Goal: Task Accomplishment & Management: Manage account settings

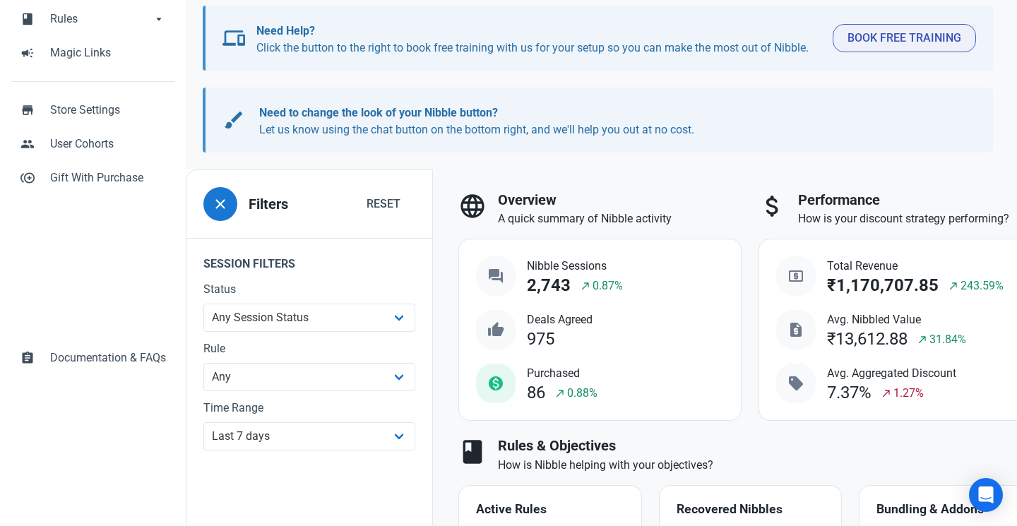
scroll to position [150, 0]
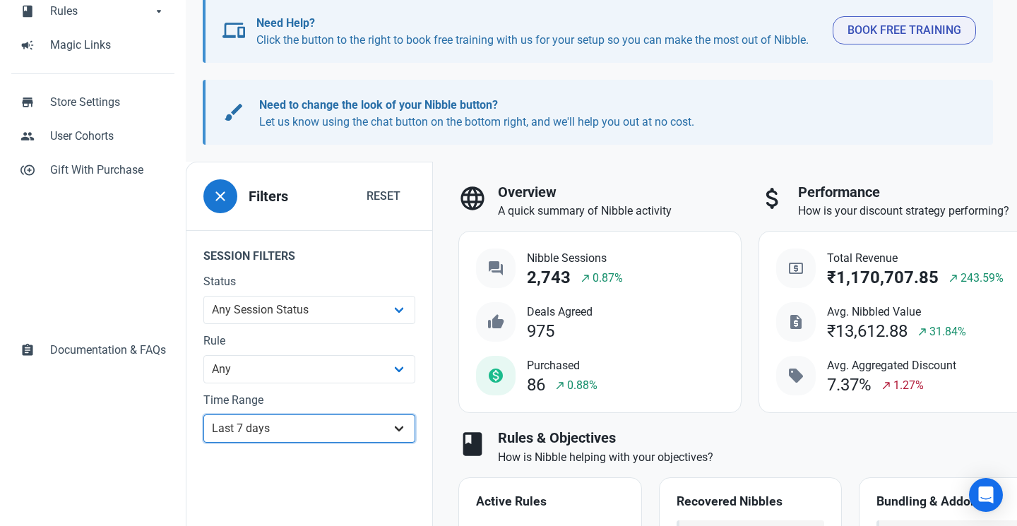
select select "custom"
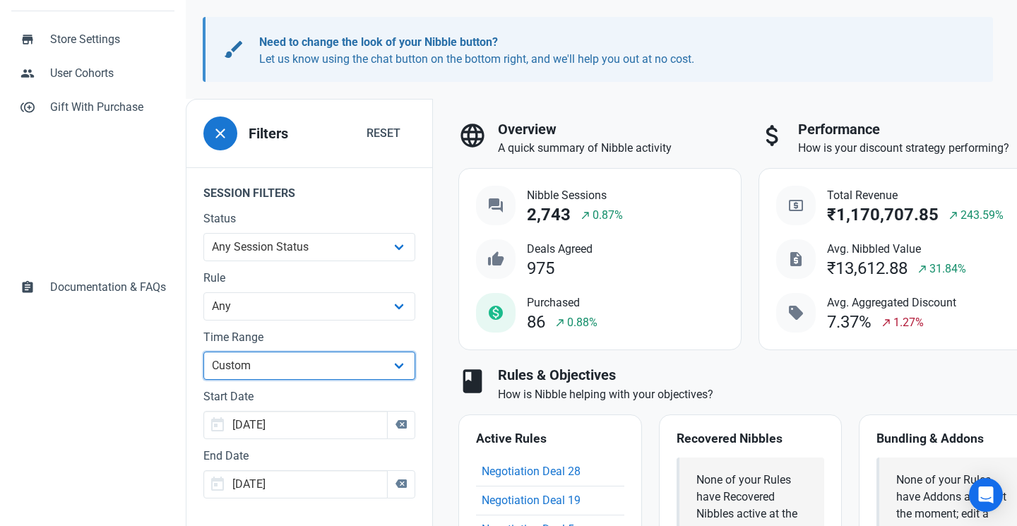
scroll to position [333, 0]
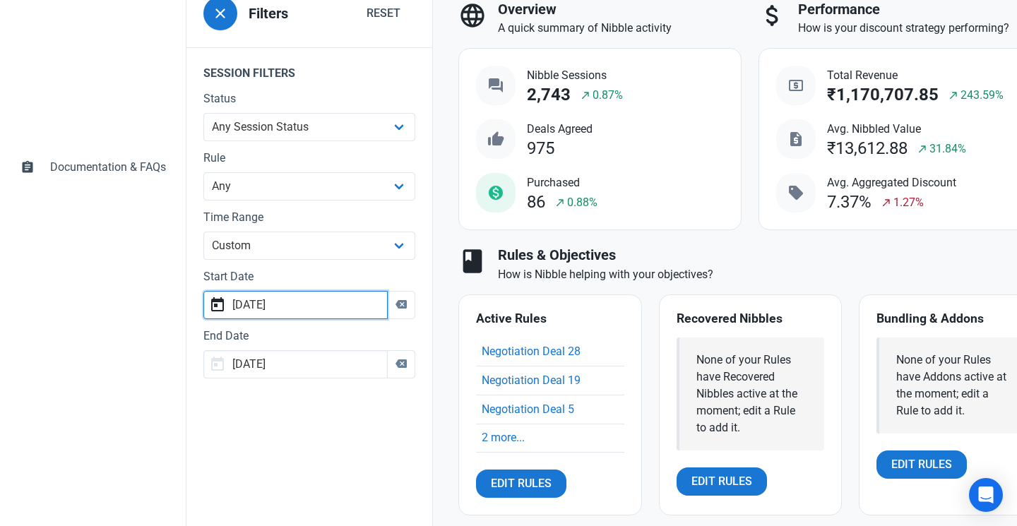
click at [325, 314] on input "[DATE]" at bounding box center [295, 305] width 184 height 28
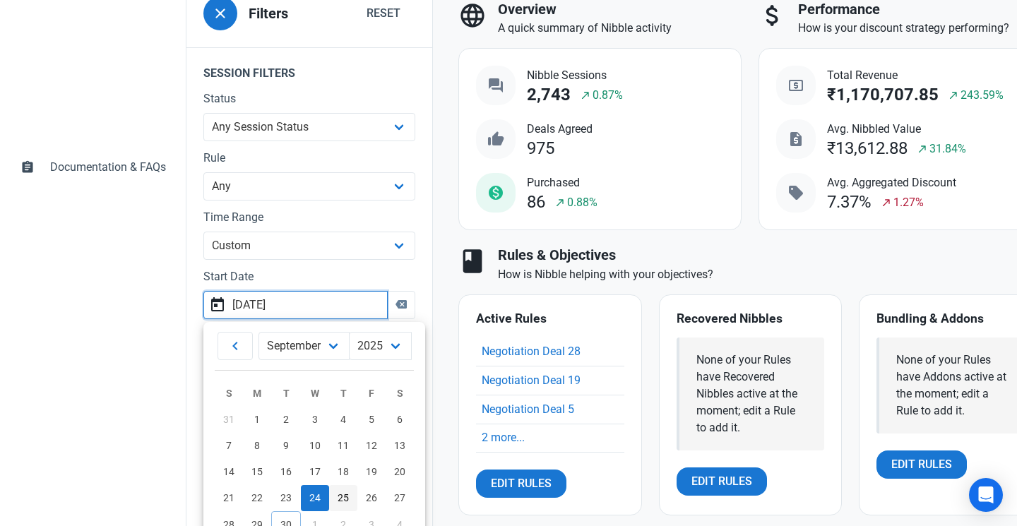
scroll to position [366, 0]
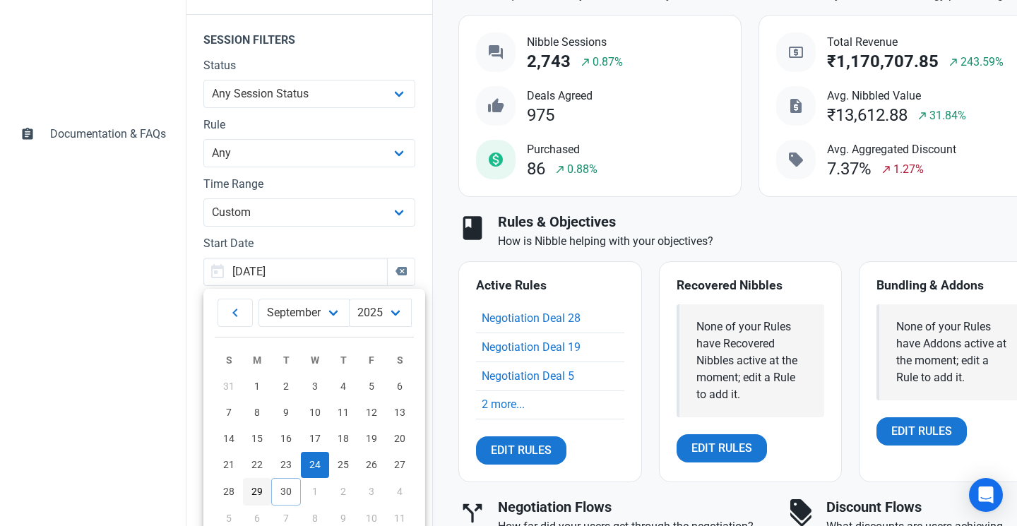
click at [258, 486] on span "29" at bounding box center [256, 491] width 11 height 11
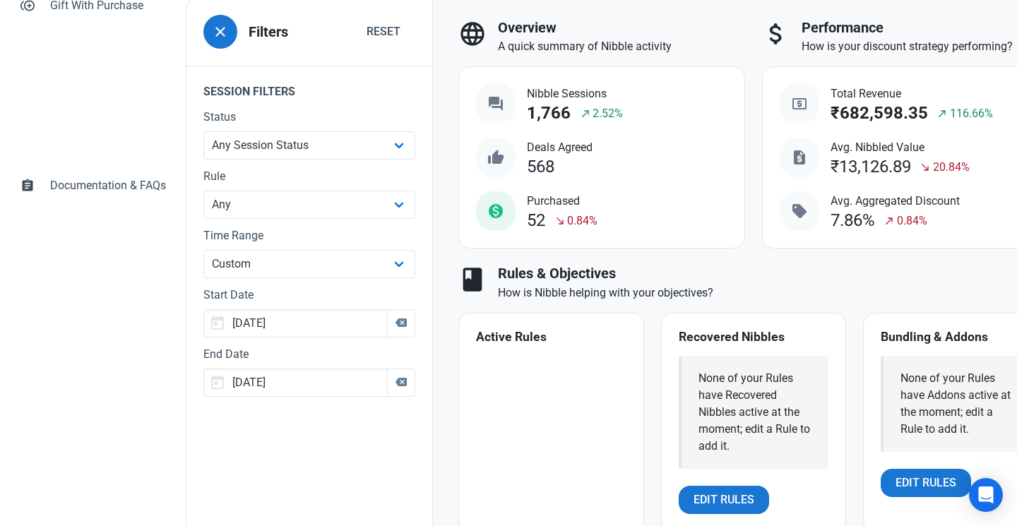
scroll to position [314, 0]
click at [325, 330] on input "[DATE]" at bounding box center [295, 323] width 184 height 28
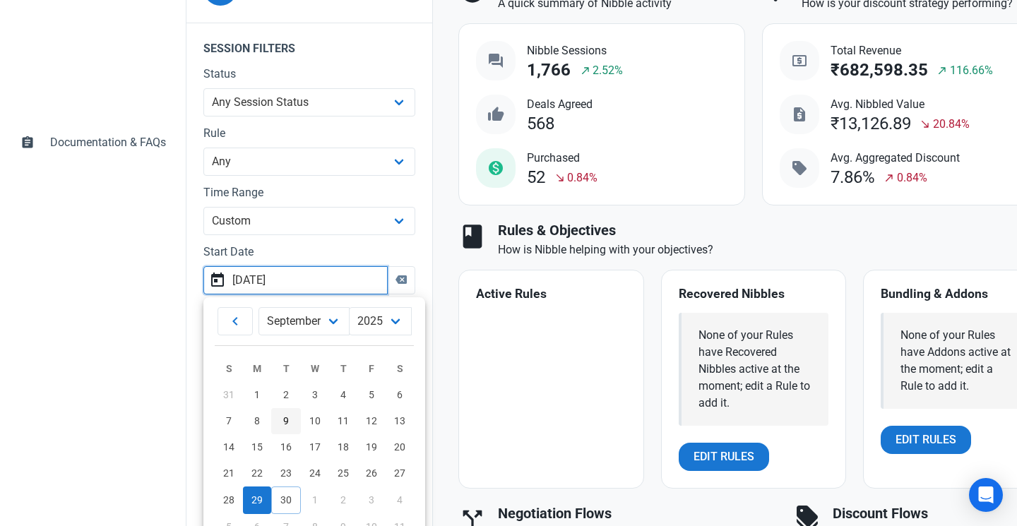
scroll to position [429, 0]
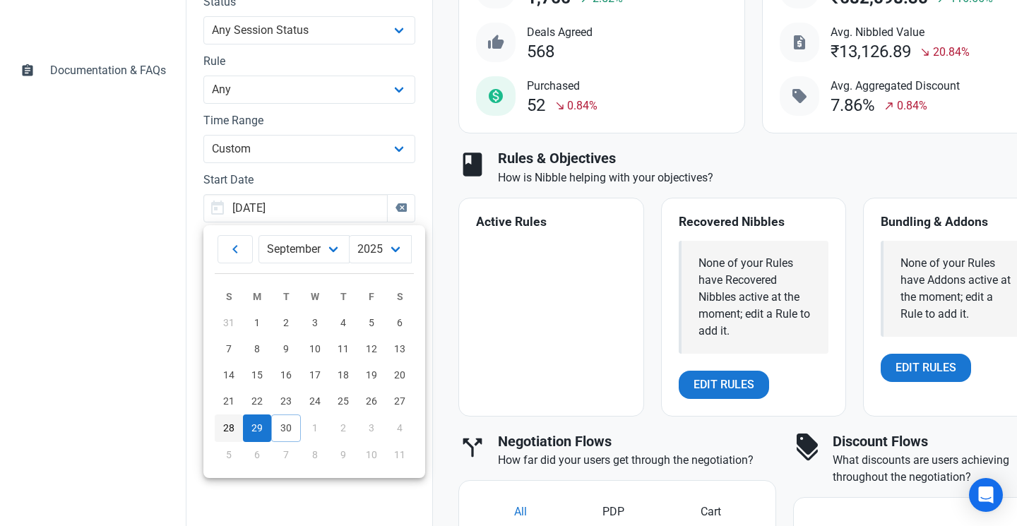
click at [229, 424] on span "28" at bounding box center [228, 427] width 11 height 11
type input "[DATE]"
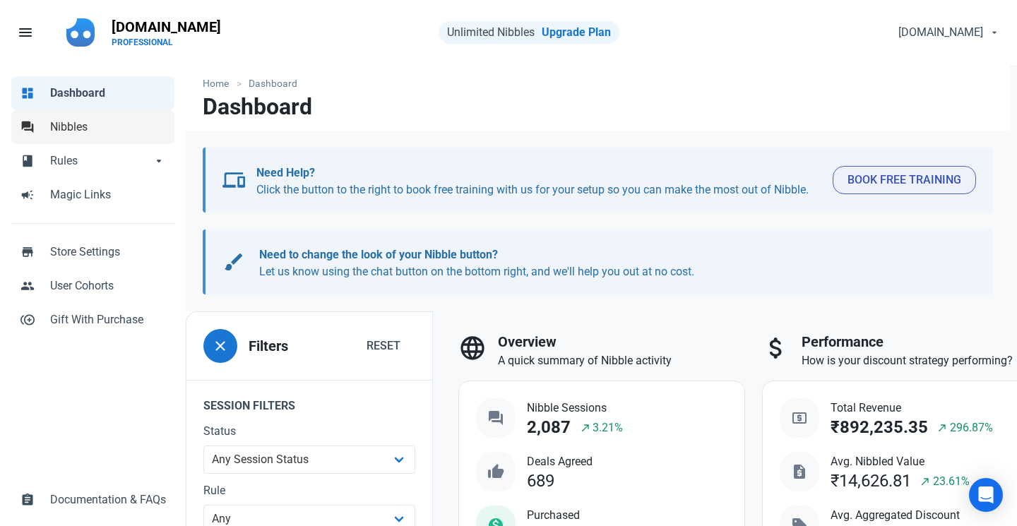
click at [141, 143] on link "forum Nibbles" at bounding box center [92, 127] width 163 height 34
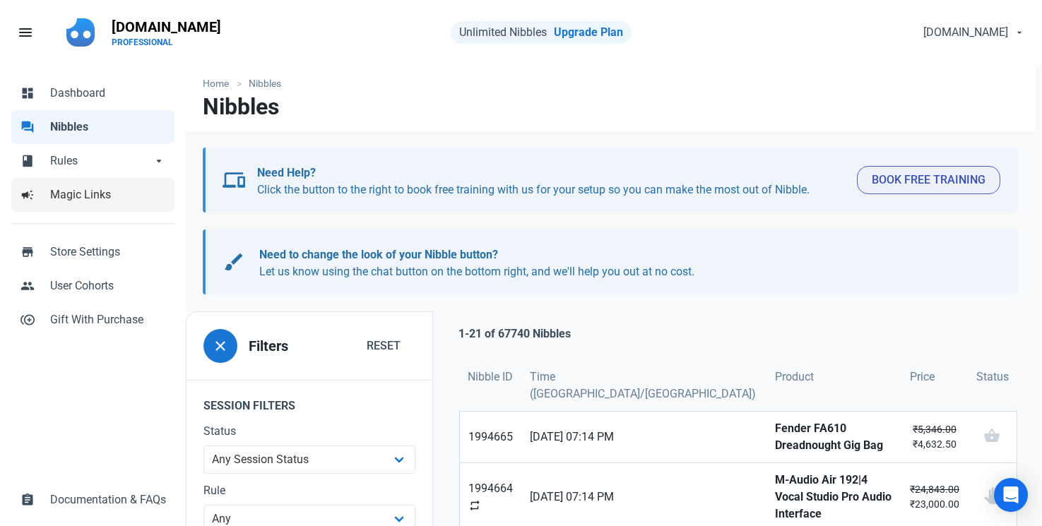
click at [91, 187] on span "Magic Links" at bounding box center [108, 194] width 116 height 17
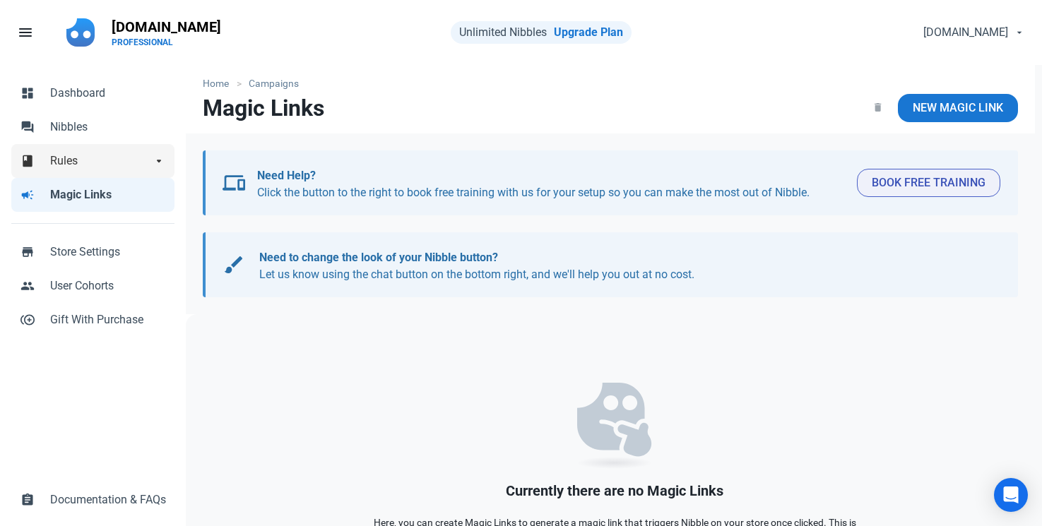
click at [87, 154] on span "Rules" at bounding box center [101, 161] width 102 height 17
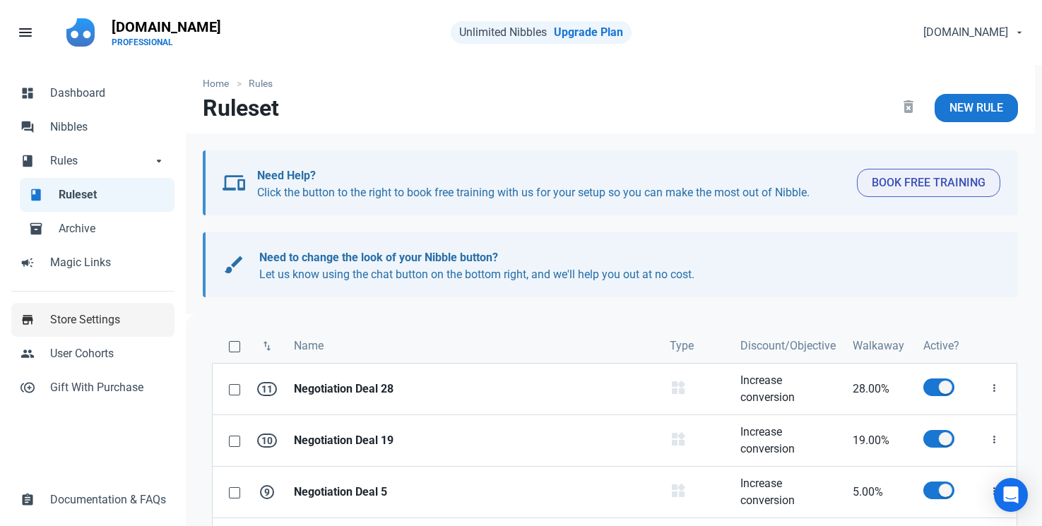
click at [76, 327] on span "Store Settings" at bounding box center [108, 319] width 116 height 17
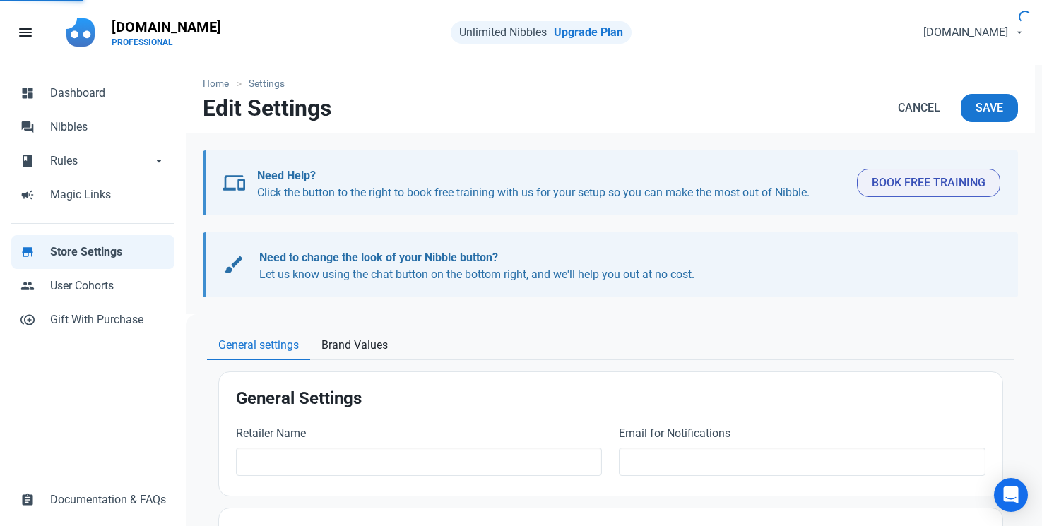
type input "[DOMAIN_NAME]"
click at [92, 168] on span "Rules" at bounding box center [101, 161] width 102 height 17
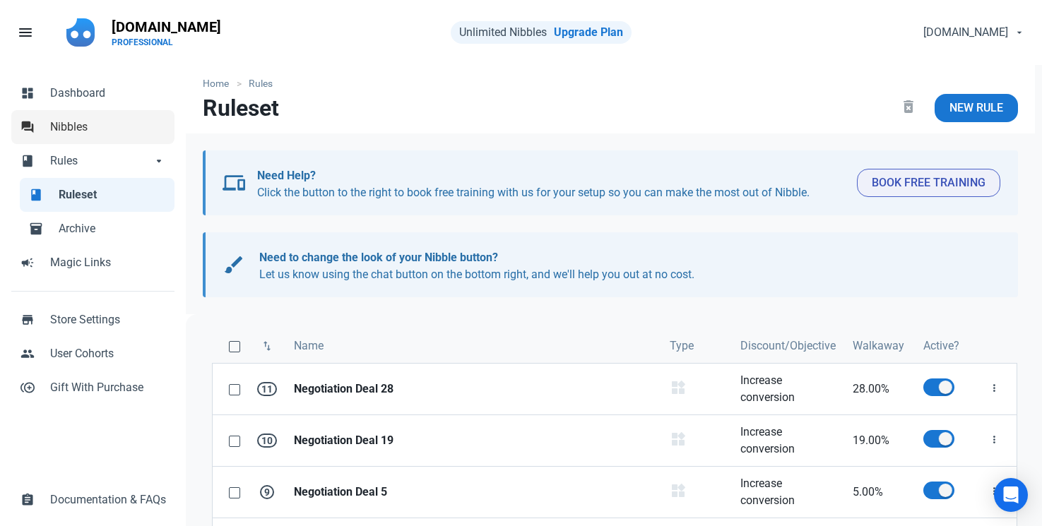
click at [94, 129] on span "Nibbles" at bounding box center [108, 127] width 116 height 17
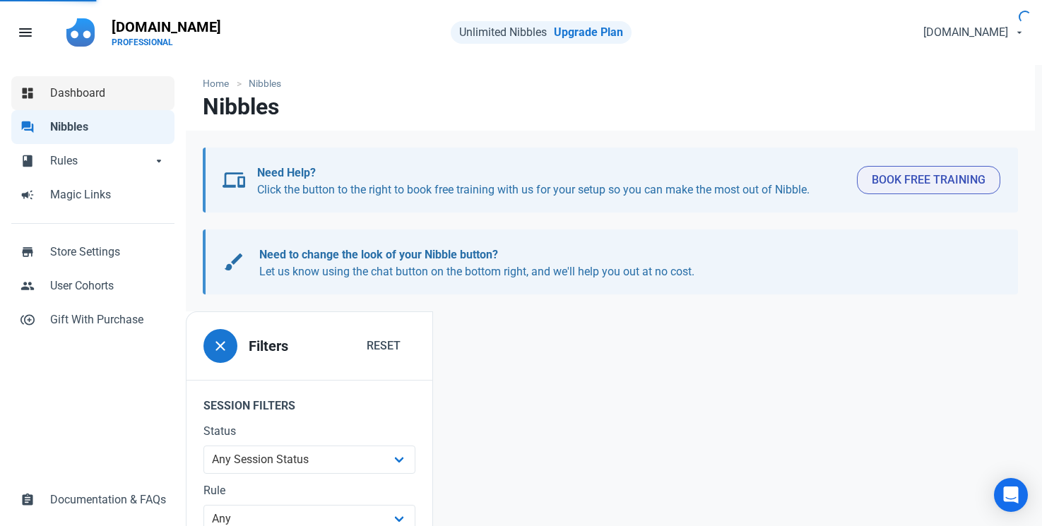
click at [93, 93] on span "Dashboard" at bounding box center [108, 93] width 116 height 17
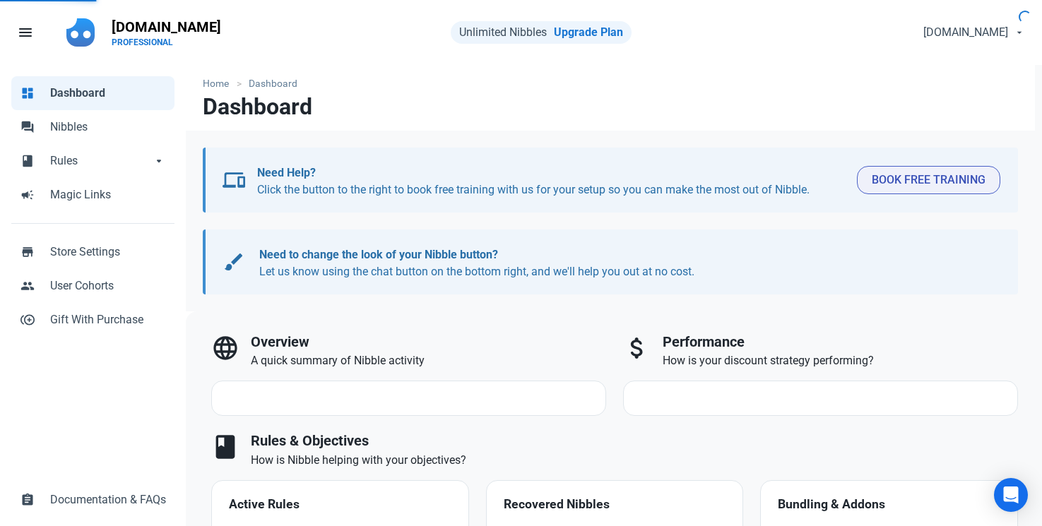
select select "7d"
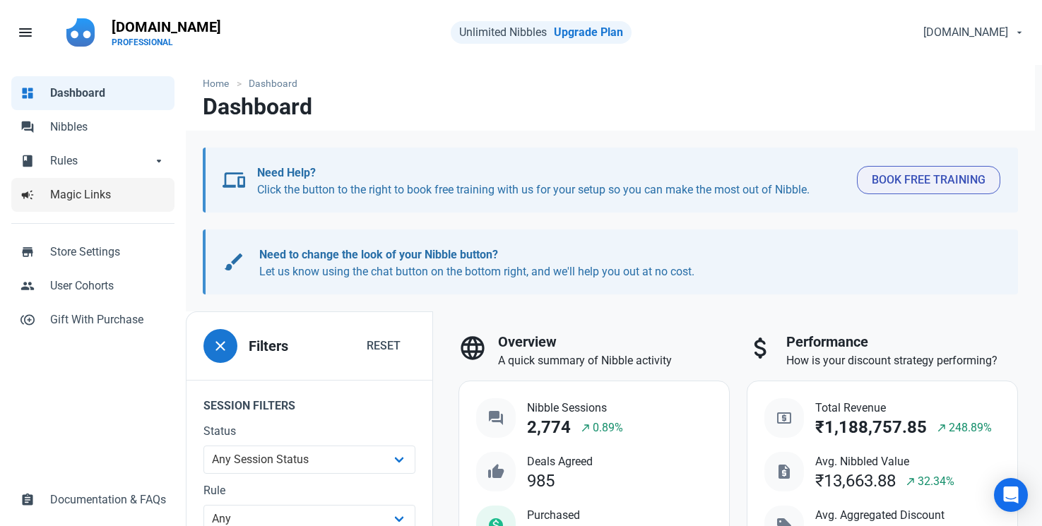
click at [96, 195] on span "Magic Links" at bounding box center [108, 194] width 116 height 17
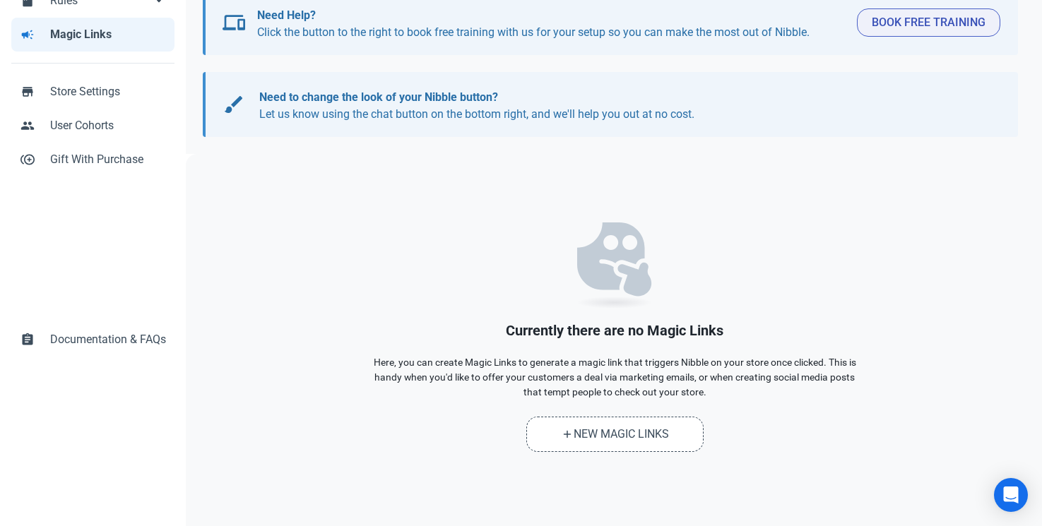
scroll to position [160, 0]
drag, startPoint x: 480, startPoint y: 369, endPoint x: 718, endPoint y: 400, distance: 240.1
click at [718, 400] on div "Currently there are no Magic Links Here, you can create Magic Links to generate…" at bounding box center [614, 338] width 494 height 230
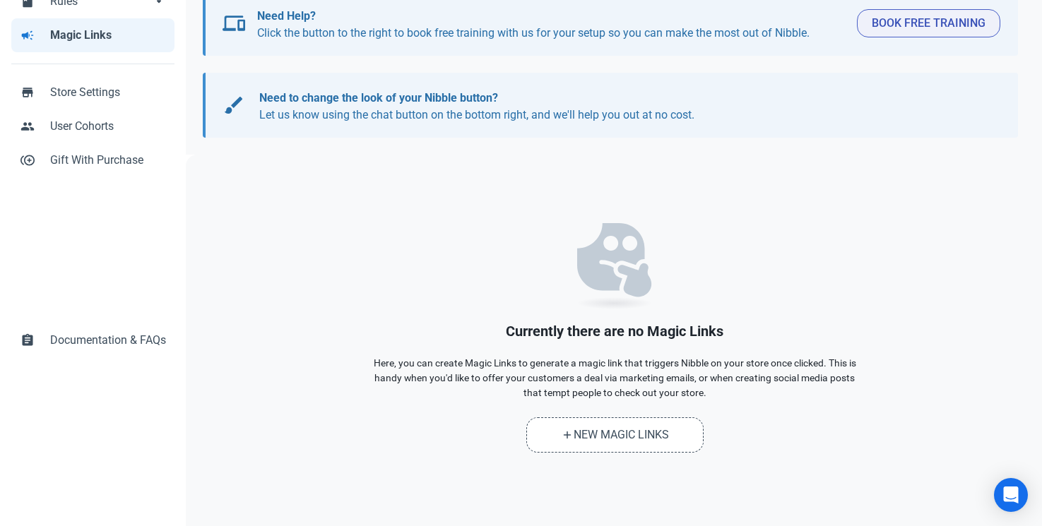
click at [718, 400] on div "Currently there are no Magic Links Here, you can create Magic Links to generate…" at bounding box center [614, 338] width 494 height 230
click at [680, 434] on link "add New Magic Links" at bounding box center [614, 434] width 177 height 35
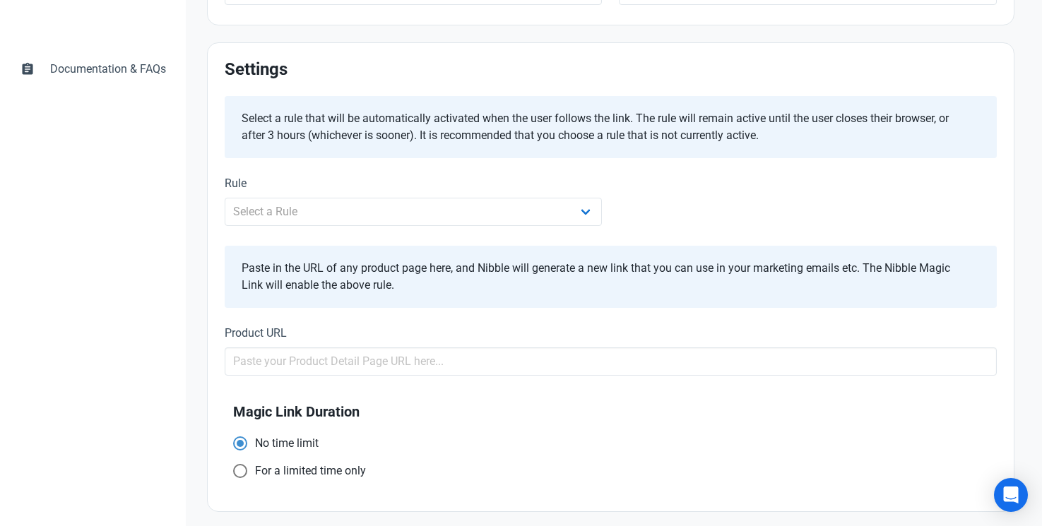
scroll to position [430, 0]
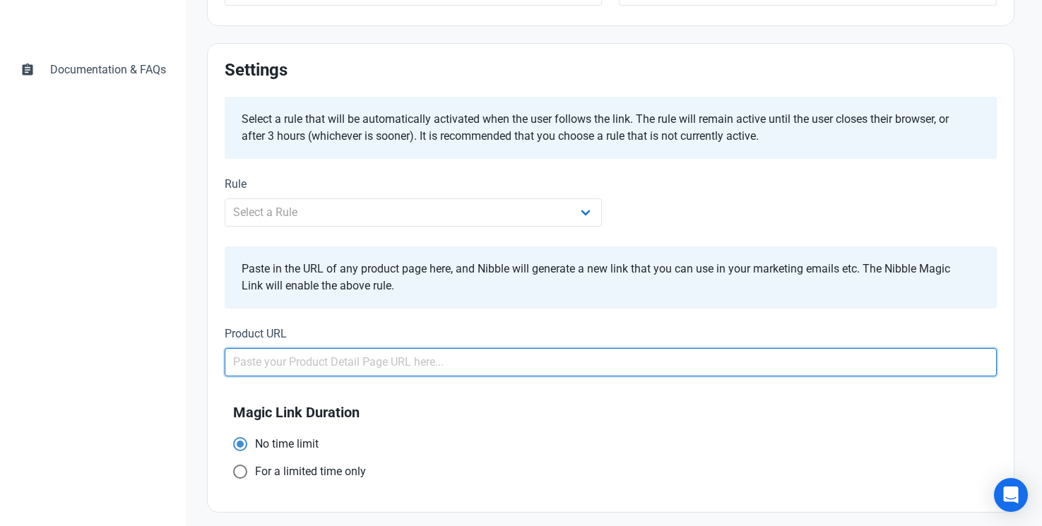
click at [511, 364] on input "text" at bounding box center [611, 362] width 772 height 28
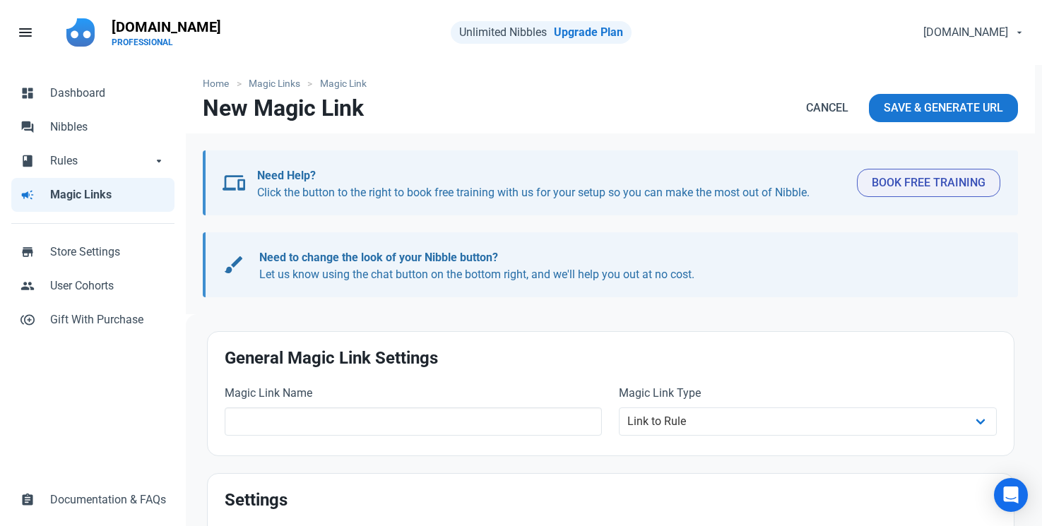
scroll to position [0, 0]
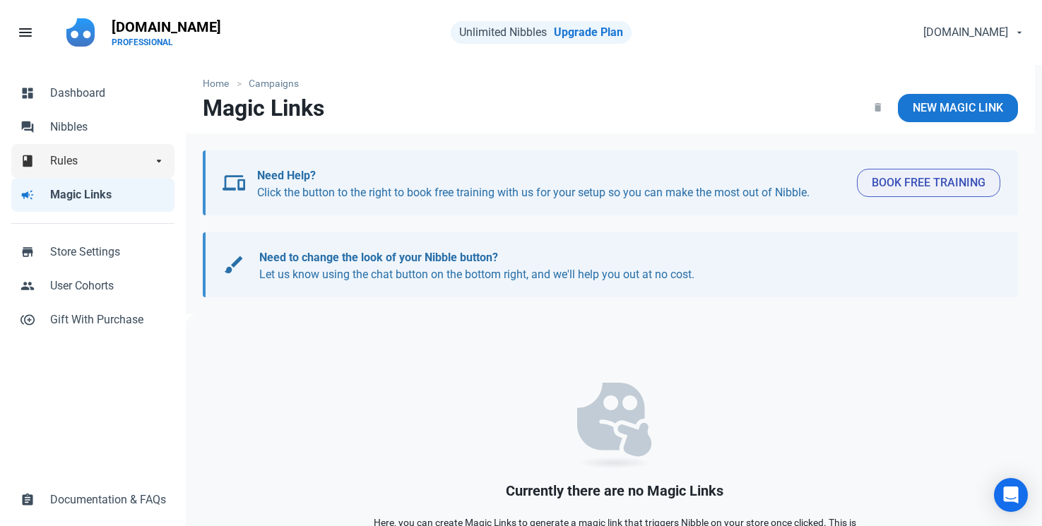
click at [84, 162] on span "Rules" at bounding box center [101, 161] width 102 height 17
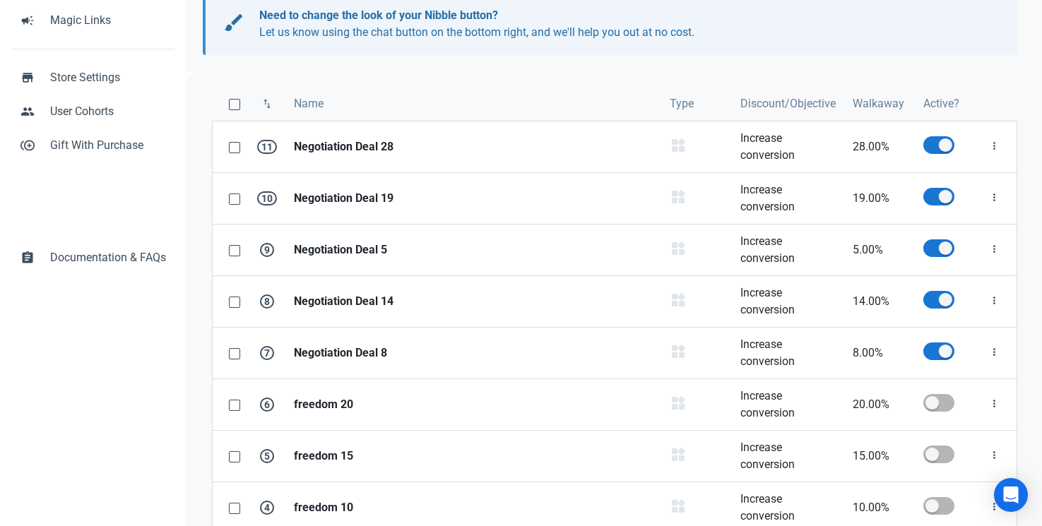
scroll to position [249, 0]
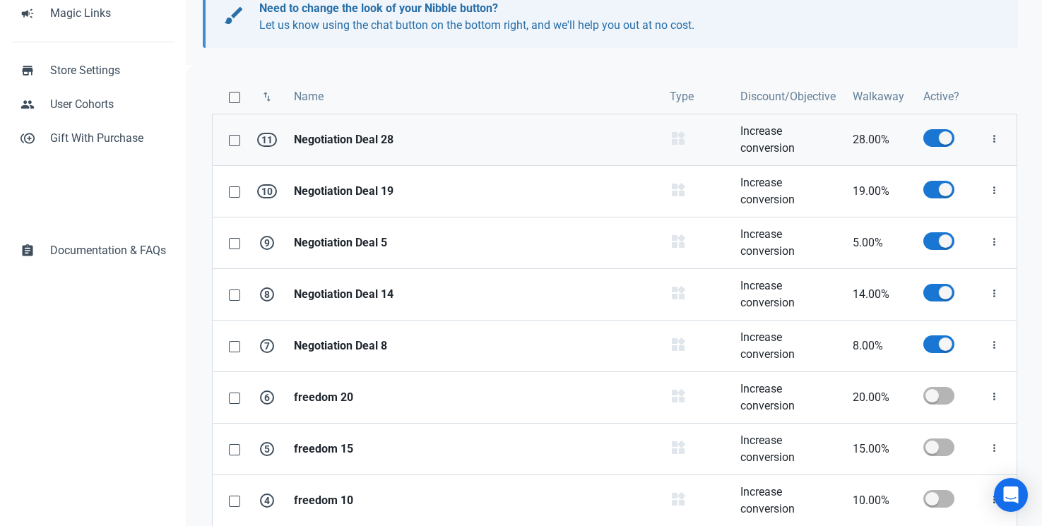
click at [352, 136] on strong "Negotiation Deal 28" at bounding box center [473, 139] width 359 height 17
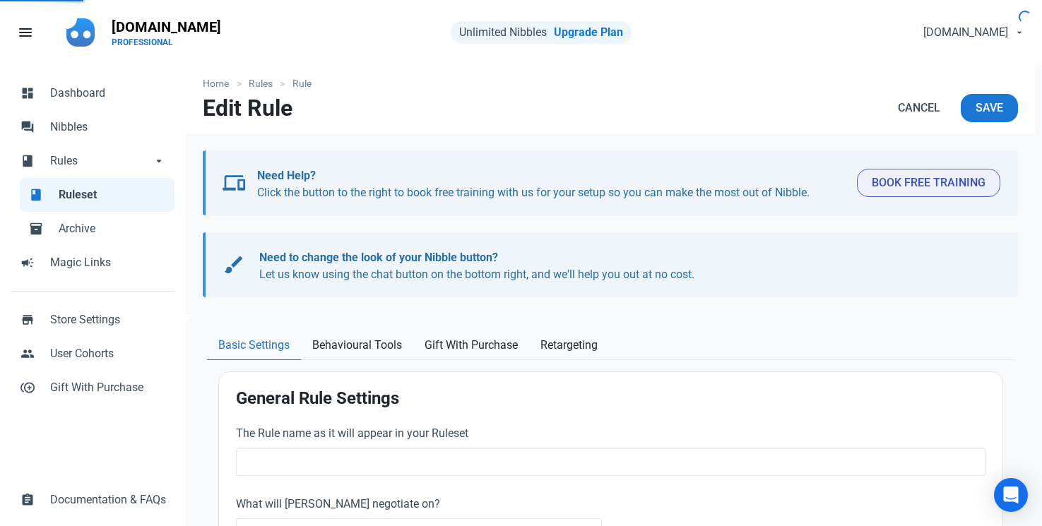
type input "Negotiation Deal 28"
select select "product_category"
type input "28.00"
radio input "true"
radio input "false"
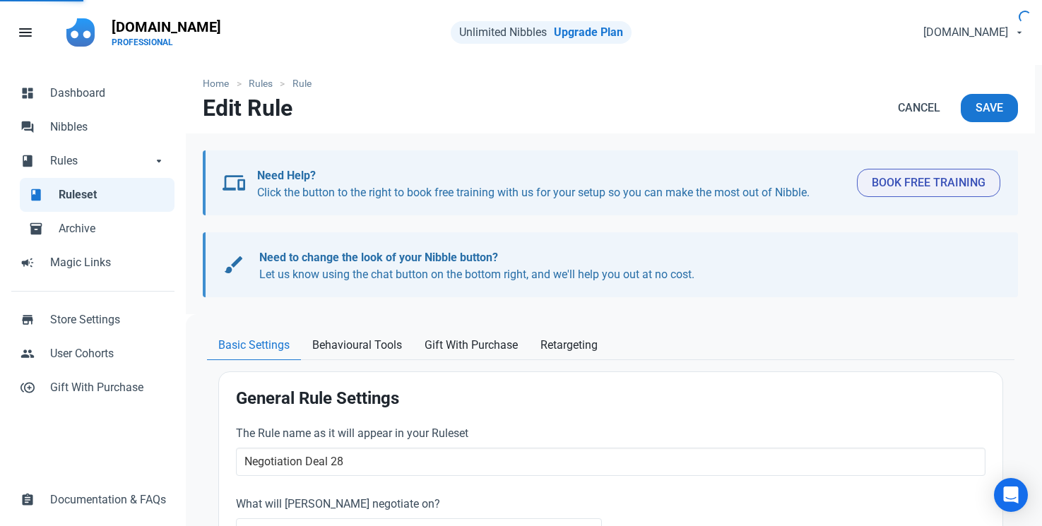
radio input "true"
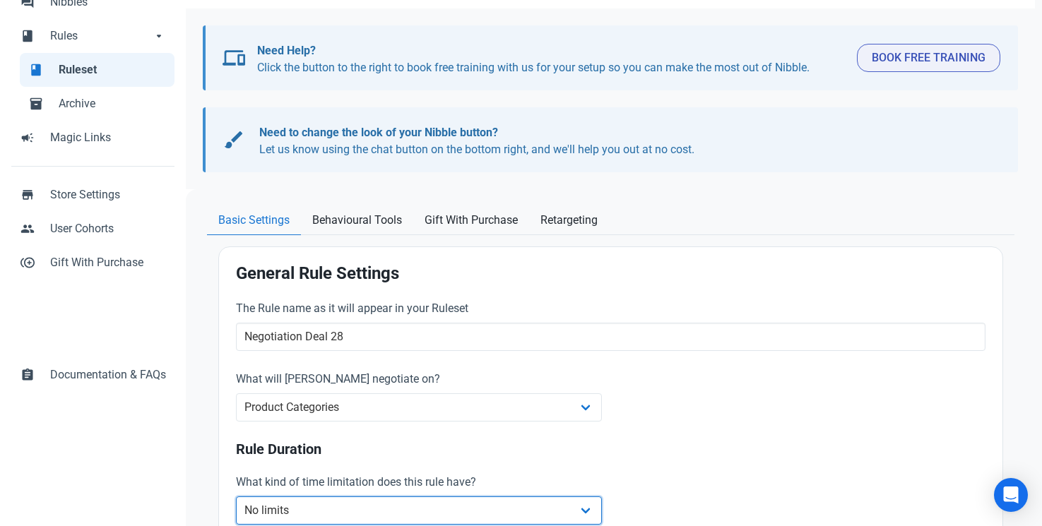
scroll to position [104, 0]
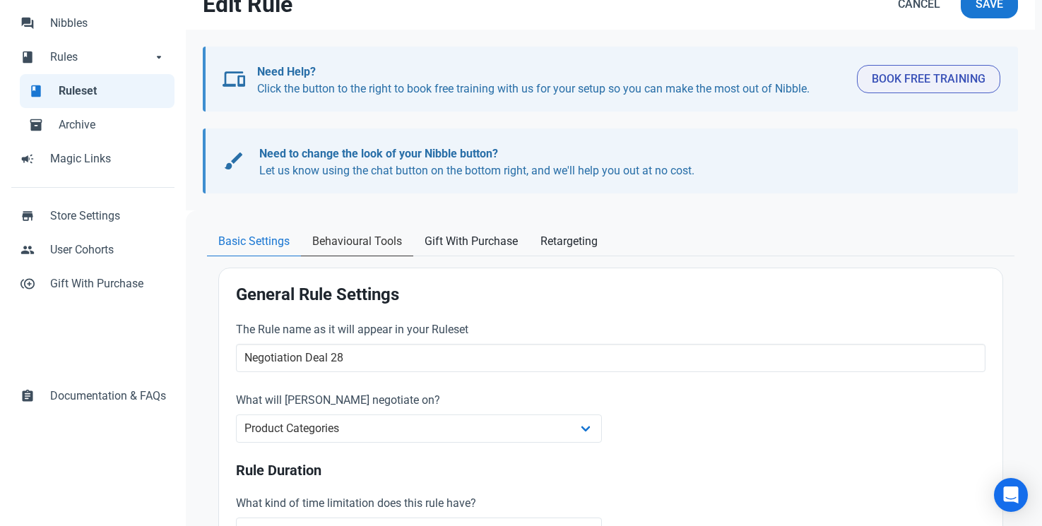
click at [352, 246] on span "Behavioural Tools" at bounding box center [357, 241] width 90 height 17
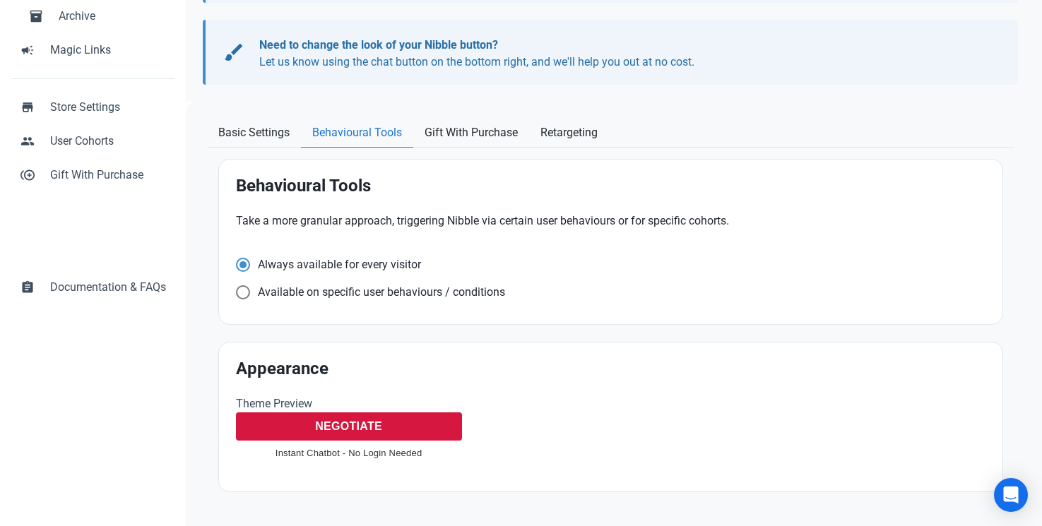
scroll to position [212, 0]
click at [362, 299] on span "Available on specific user behaviours / conditions" at bounding box center [377, 293] width 255 height 14
click at [245, 297] on input "Available on specific user behaviours / conditions" at bounding box center [240, 292] width 9 height 9
radio input "true"
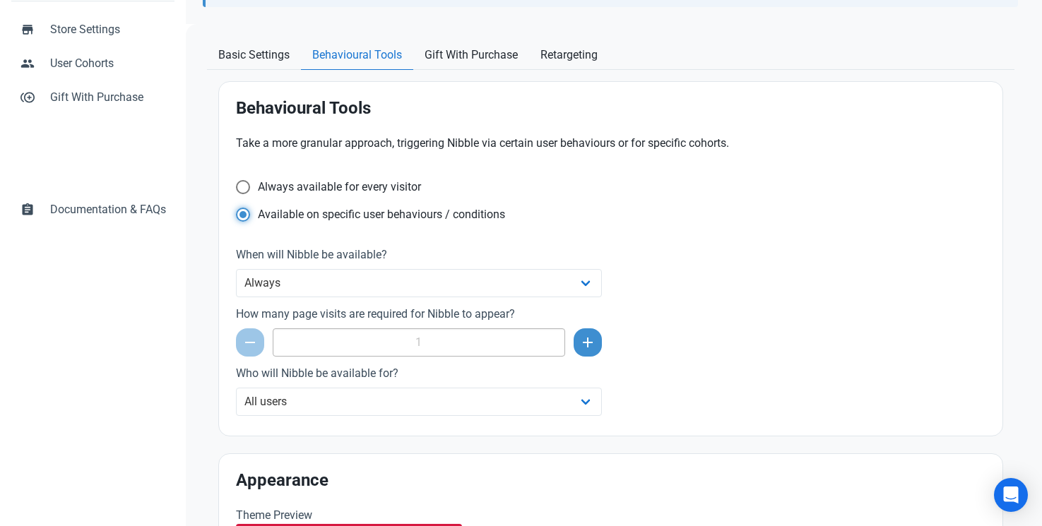
scroll to position [332, 0]
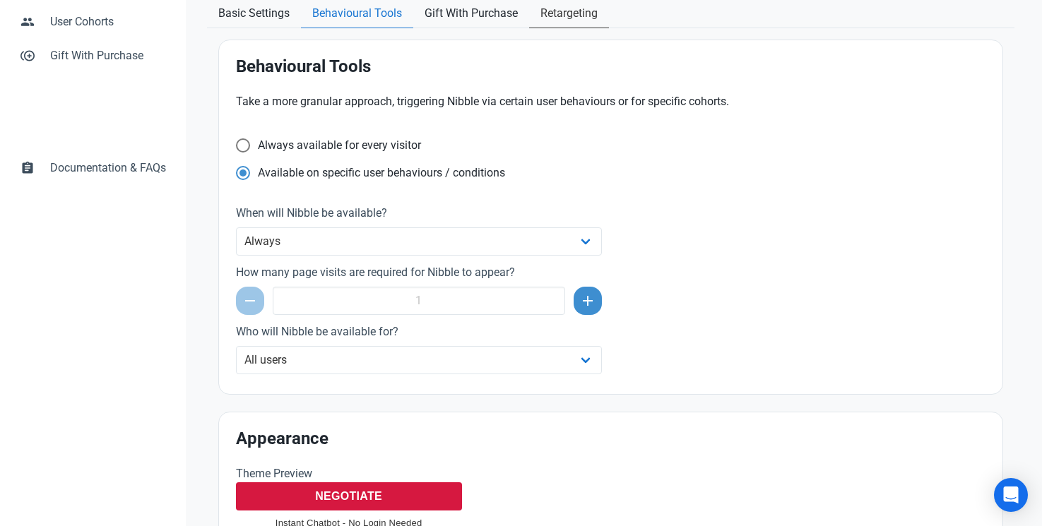
click at [550, 20] on span "Retargeting" at bounding box center [568, 13] width 57 height 17
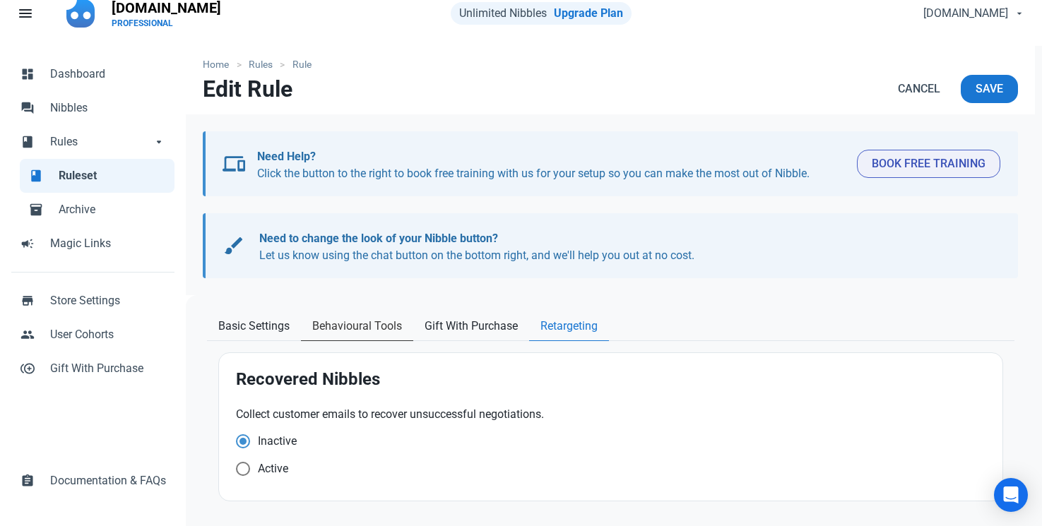
click at [374, 333] on span "Behavioural Tools" at bounding box center [357, 326] width 90 height 17
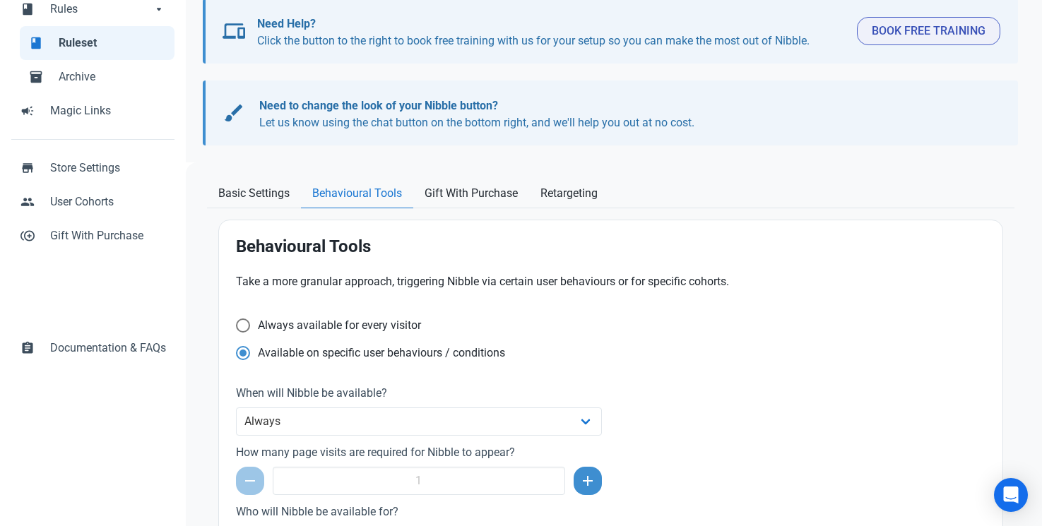
scroll to position [160, 0]
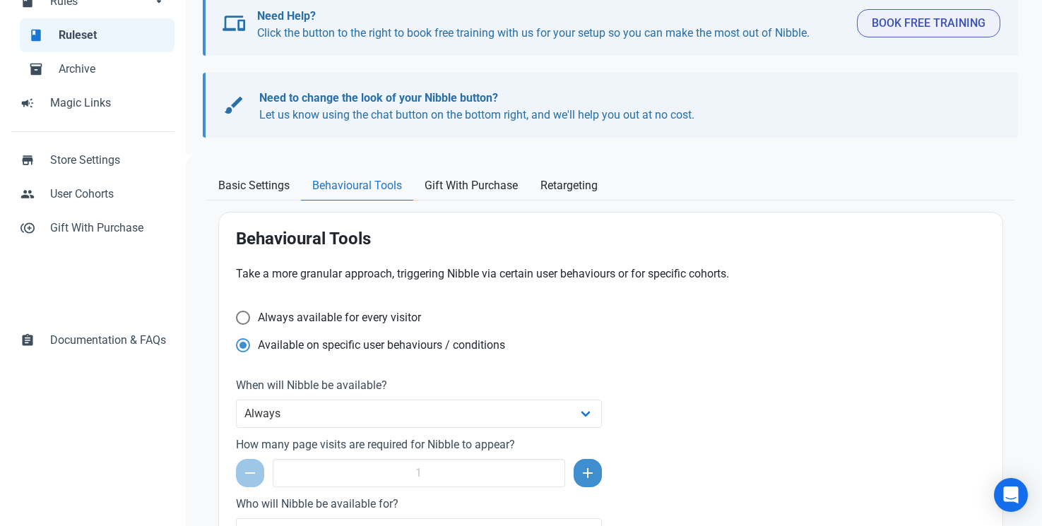
click at [391, 271] on p "Take a more granular approach, triggering Nibble via certain user behaviours or…" at bounding box center [610, 274] width 749 height 17
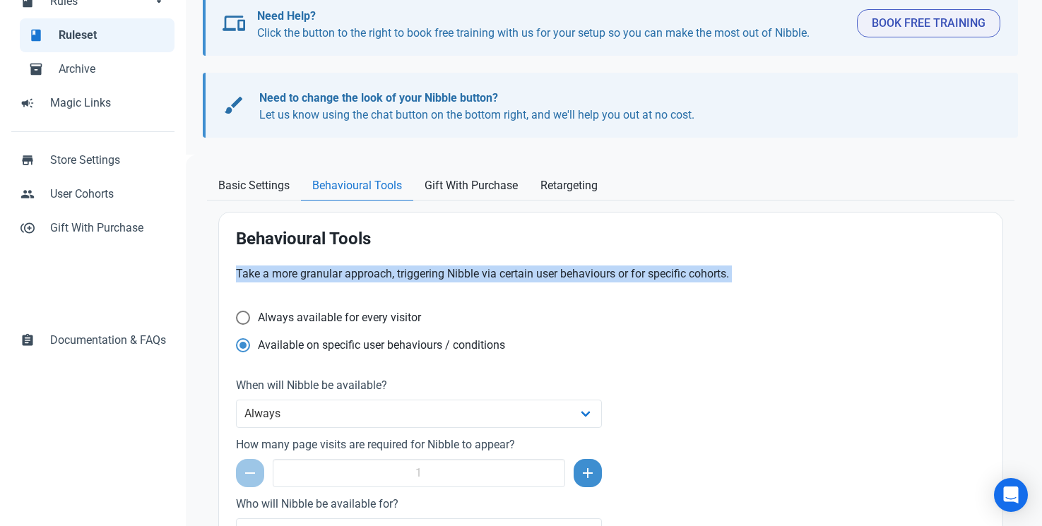
click at [391, 271] on p "Take a more granular approach, triggering Nibble via certain user behaviours or…" at bounding box center [610, 274] width 749 height 17
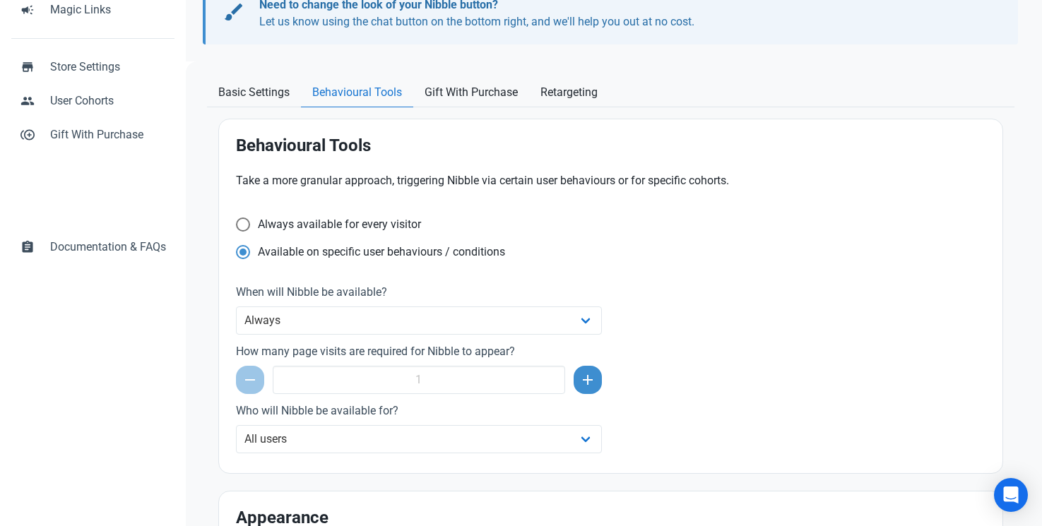
scroll to position [258, 0]
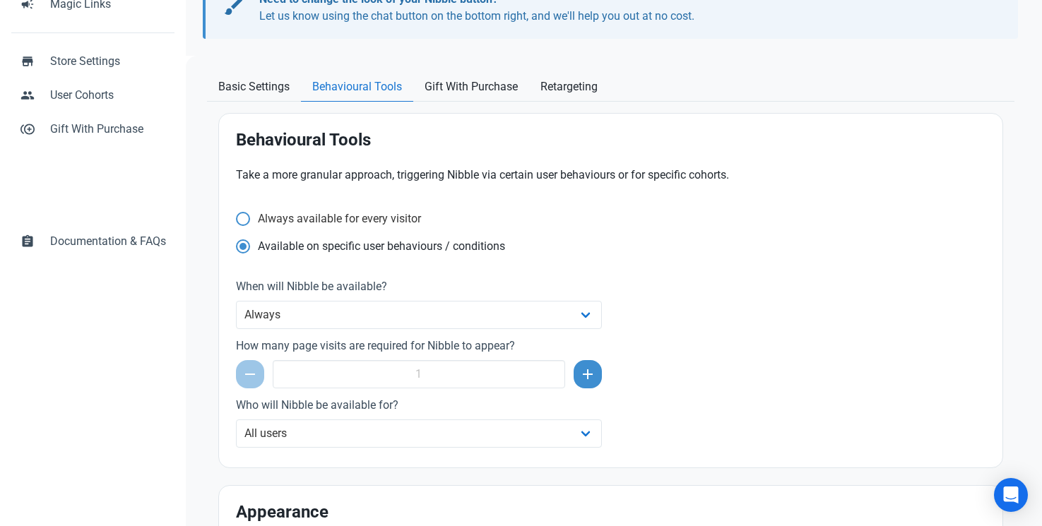
click at [387, 220] on span "Always available for every visitor" at bounding box center [335, 219] width 171 height 14
click at [245, 220] on input "Always available for every visitor" at bounding box center [240, 218] width 9 height 9
radio input "true"
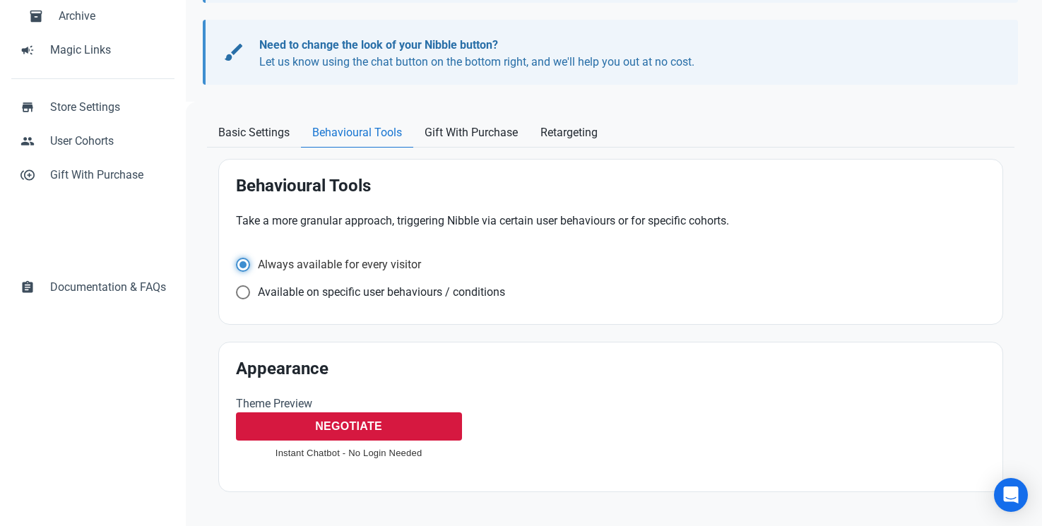
scroll to position [212, 0]
click at [385, 294] on span "Available on specific user behaviours / conditions" at bounding box center [377, 293] width 255 height 14
click at [245, 294] on input "Available on specific user behaviours / conditions" at bounding box center [240, 292] width 9 height 9
radio input "true"
radio input "false"
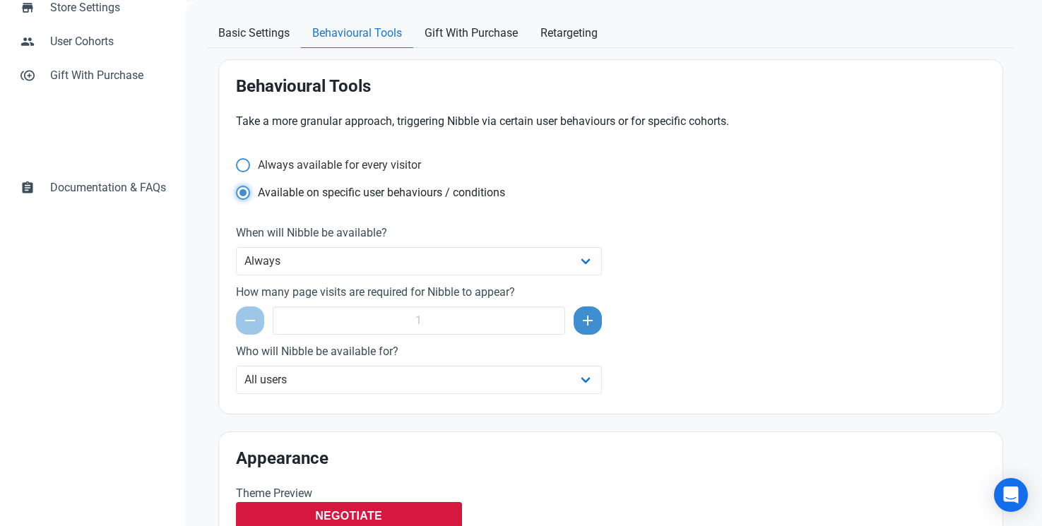
scroll to position [339, 0]
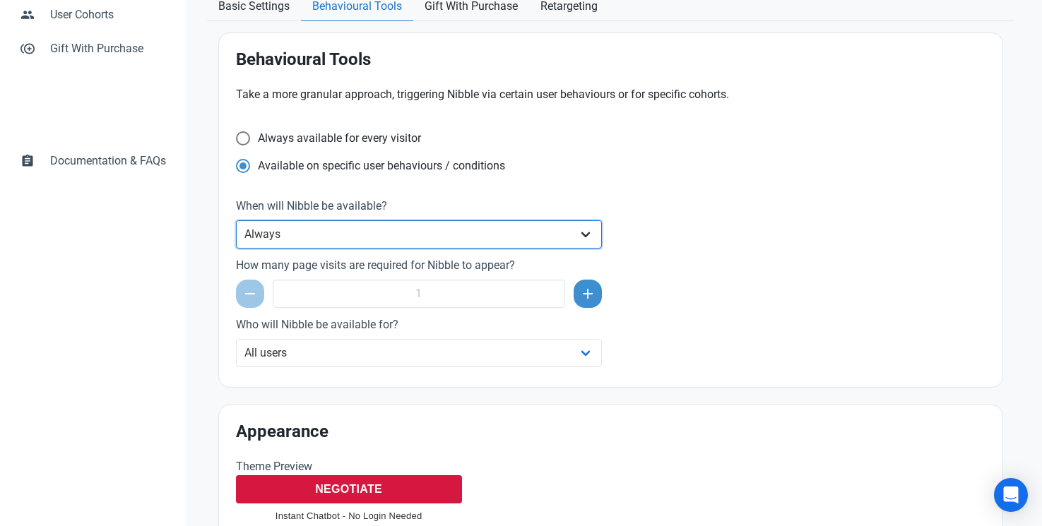
select select "delay"
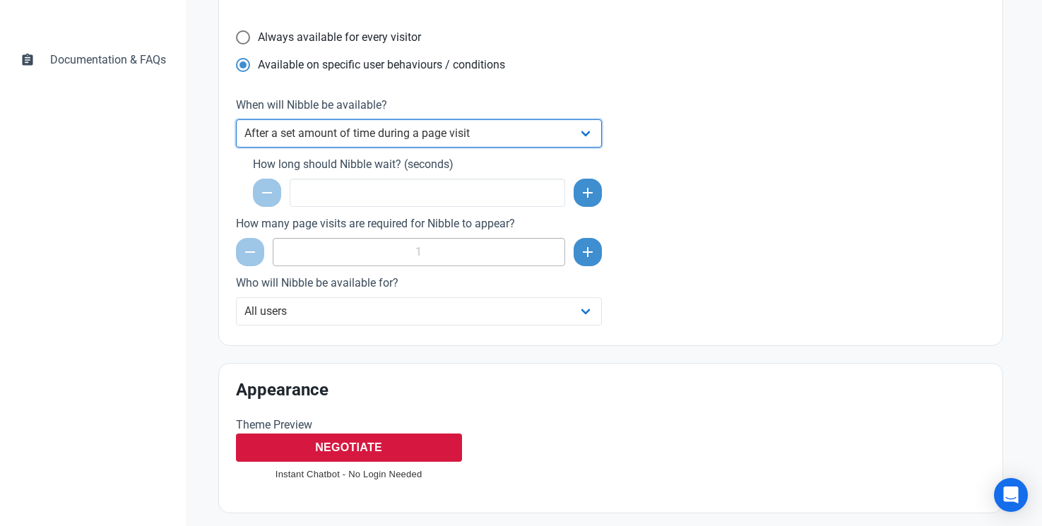
scroll to position [443, 0]
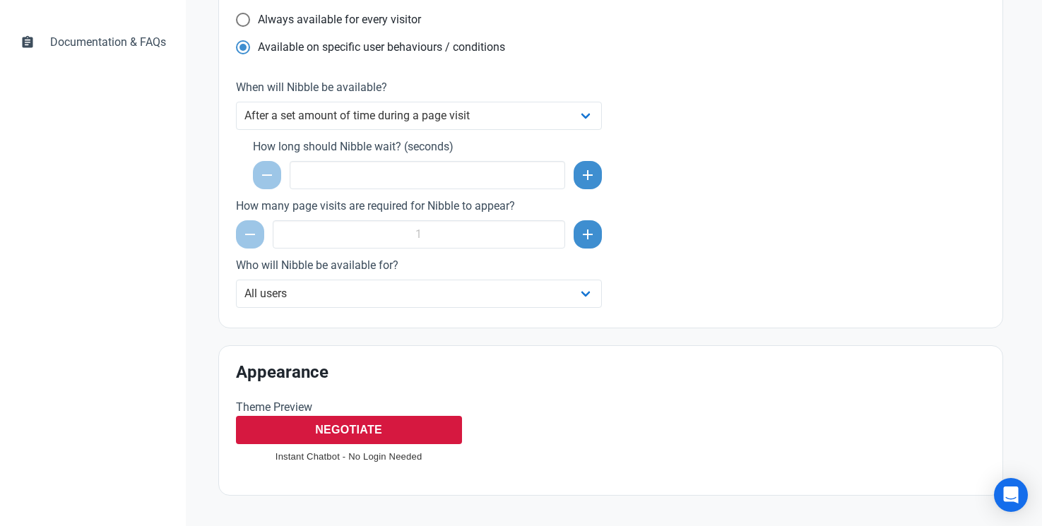
click at [734, 288] on div "Take a more granular approach, triggering Nibble via certain user behaviours or…" at bounding box center [610, 139] width 766 height 360
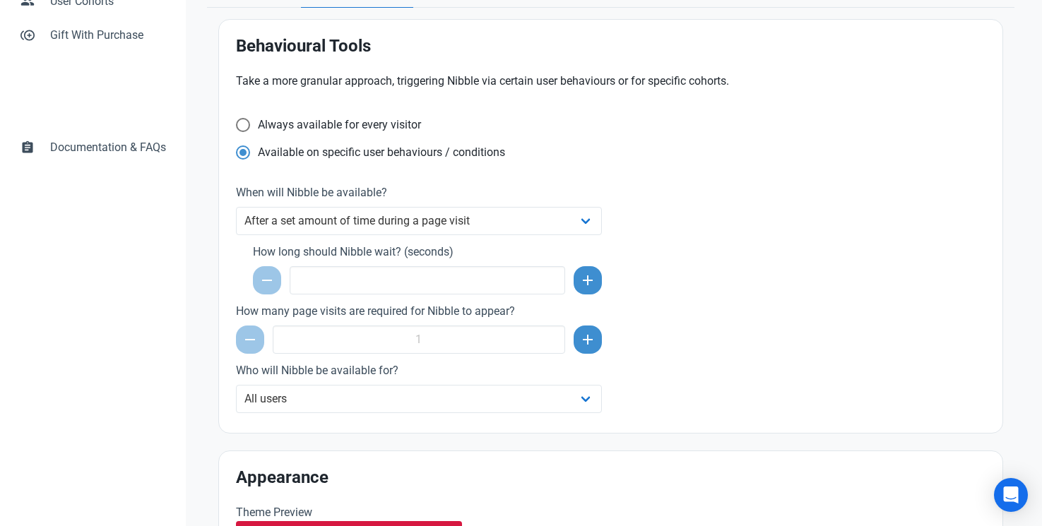
scroll to position [314, 0]
